Goal: Browse casually: Explore the website without a specific task or goal

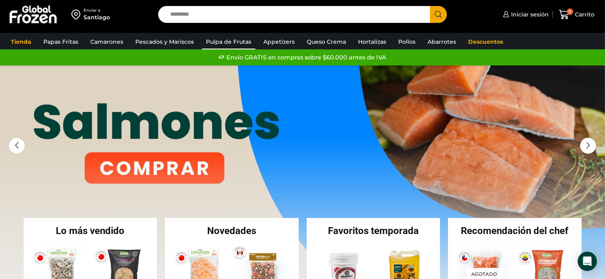
click at [224, 41] on link "Pulpa de Frutas" at bounding box center [228, 41] width 53 height 15
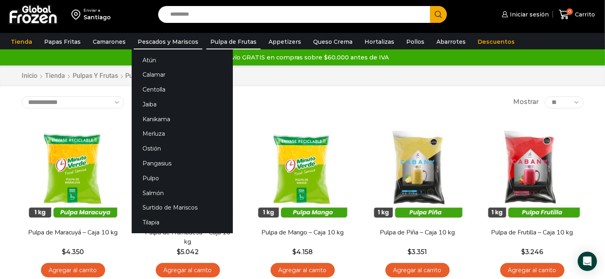
click at [161, 38] on link "Pescados y Mariscos" at bounding box center [168, 41] width 69 height 15
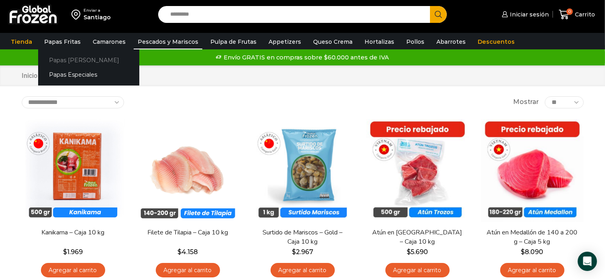
click at [67, 65] on link "Papas [PERSON_NAME]" at bounding box center [88, 60] width 101 height 15
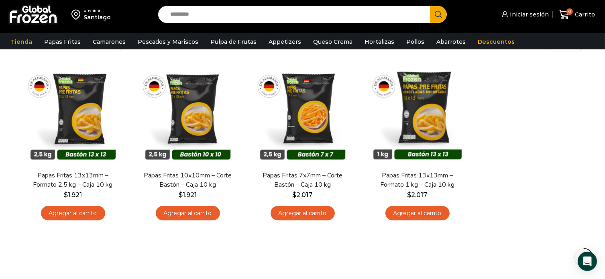
scroll to position [58, 0]
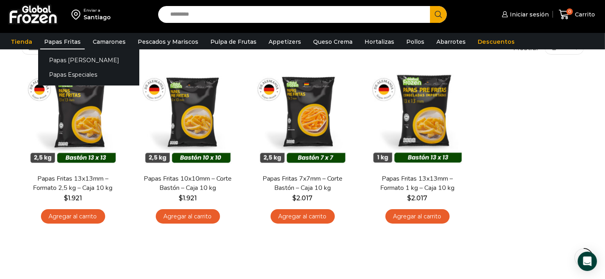
click at [63, 38] on link "Papas Fritas" at bounding box center [62, 41] width 45 height 15
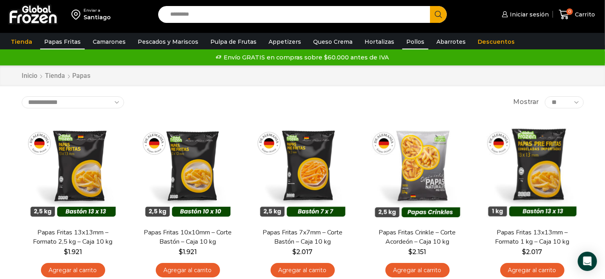
click at [402, 41] on link "Pollos" at bounding box center [415, 41] width 26 height 15
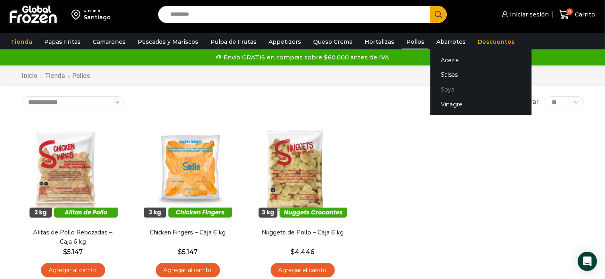
click at [453, 87] on link "Soya" at bounding box center [480, 89] width 101 height 15
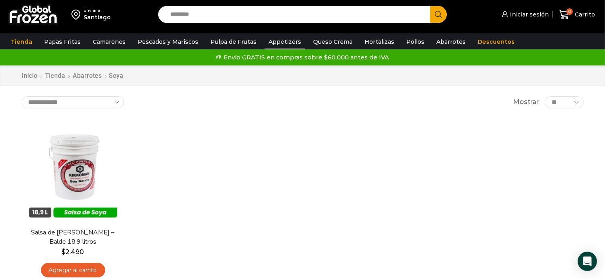
click at [264, 39] on link "Appetizers" at bounding box center [284, 41] width 41 height 15
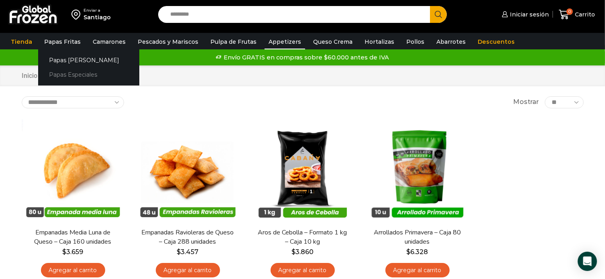
click at [66, 72] on link "Papas Especiales" at bounding box center [88, 74] width 101 height 15
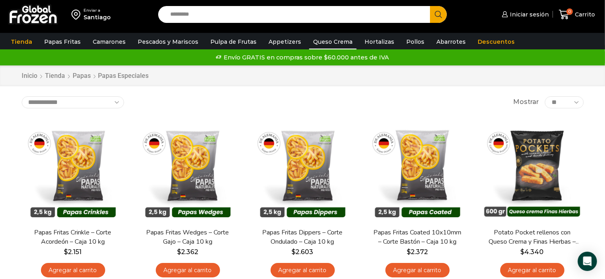
click at [324, 44] on link "Queso Crema" at bounding box center [332, 41] width 47 height 15
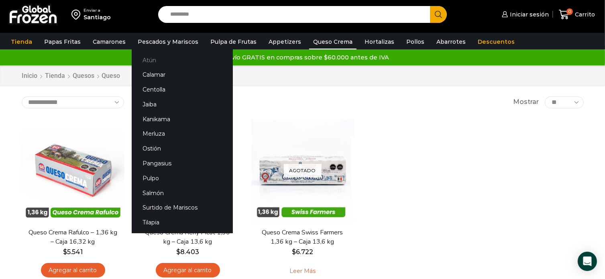
click at [156, 59] on link "Atún" at bounding box center [182, 60] width 101 height 15
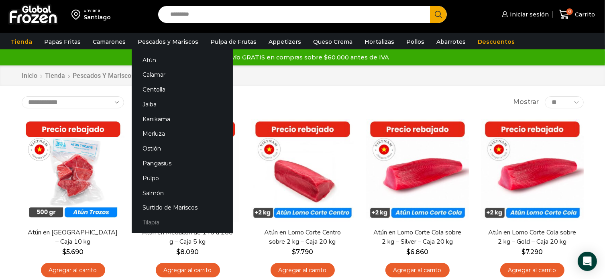
click at [167, 223] on link "Tilapia" at bounding box center [182, 222] width 101 height 15
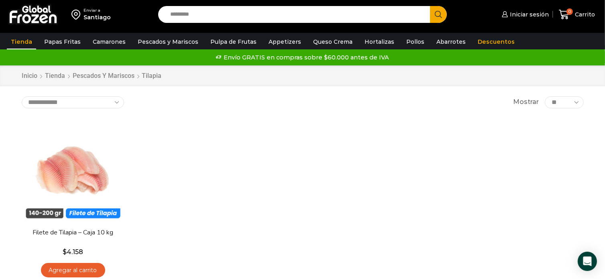
click at [23, 37] on link "Tienda" at bounding box center [21, 41] width 29 height 15
